Goal: Navigation & Orientation: Find specific page/section

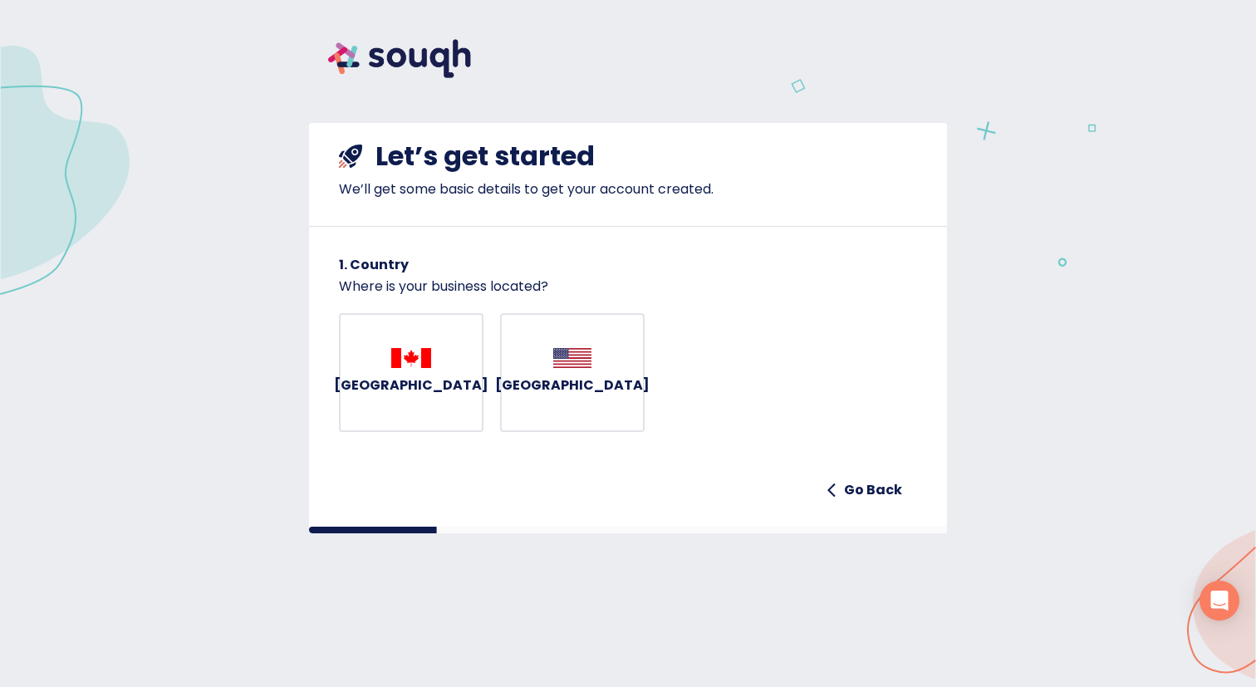
click at [426, 60] on img at bounding box center [399, 58] width 181 height 77
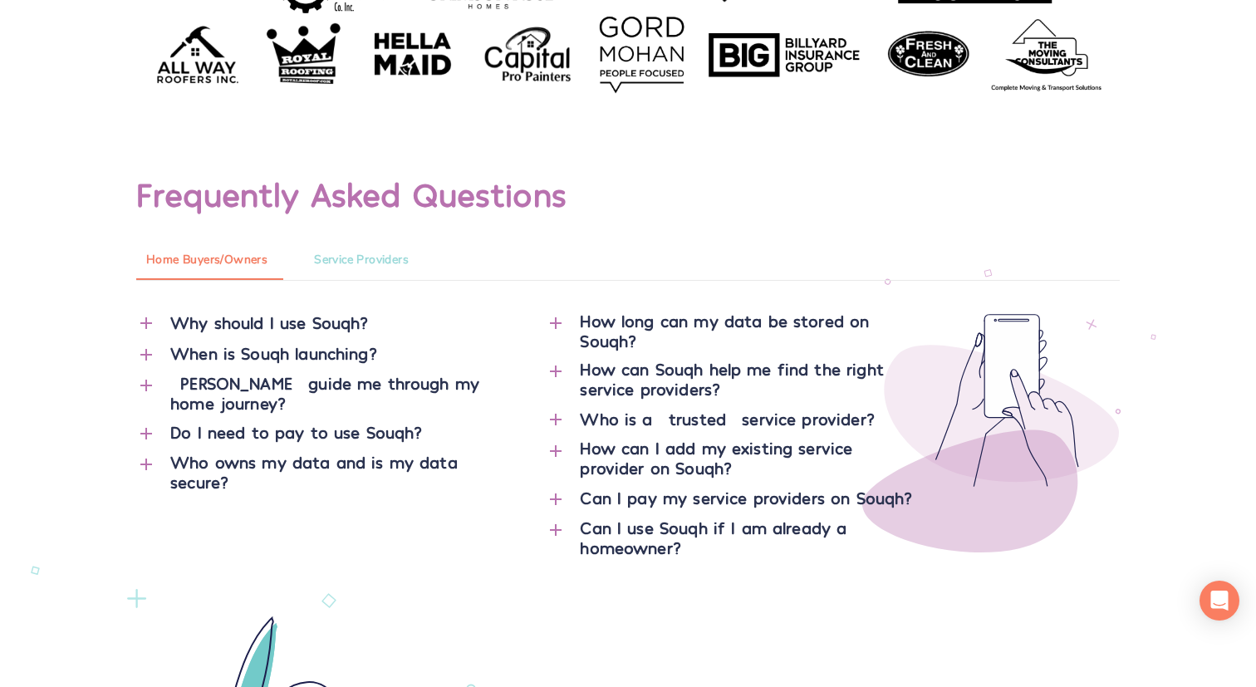
scroll to position [6471, 0]
click at [145, 322] on icon "button" at bounding box center [146, 323] width 12 height 12
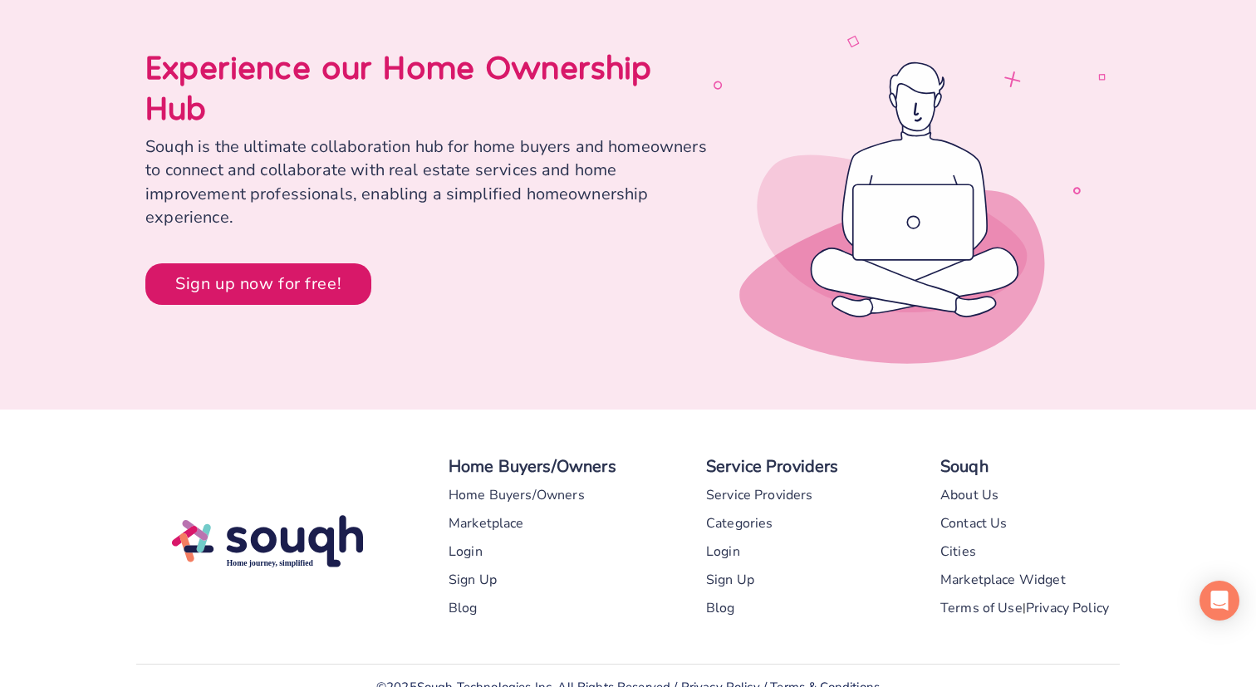
scroll to position [8044, 0]
click at [481, 480] on div "Home Buyers/Owners" at bounding box center [517, 494] width 136 height 28
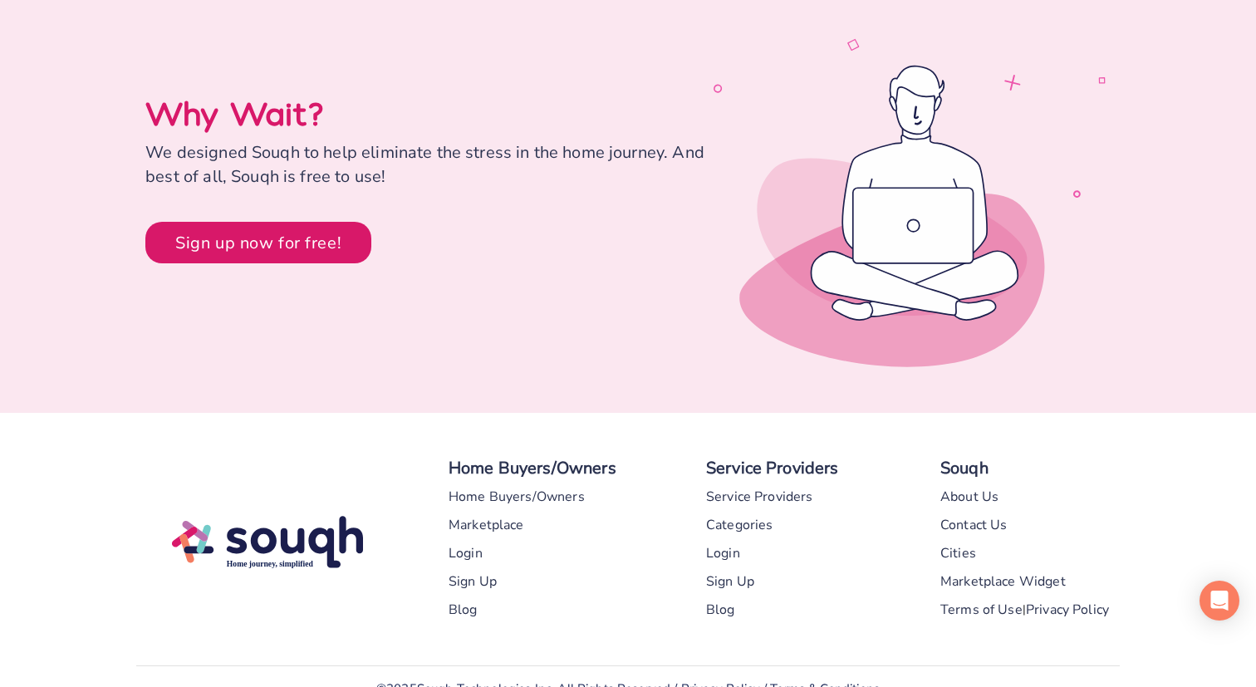
scroll to position [5143, 0]
